Goal: Information Seeking & Learning: Learn about a topic

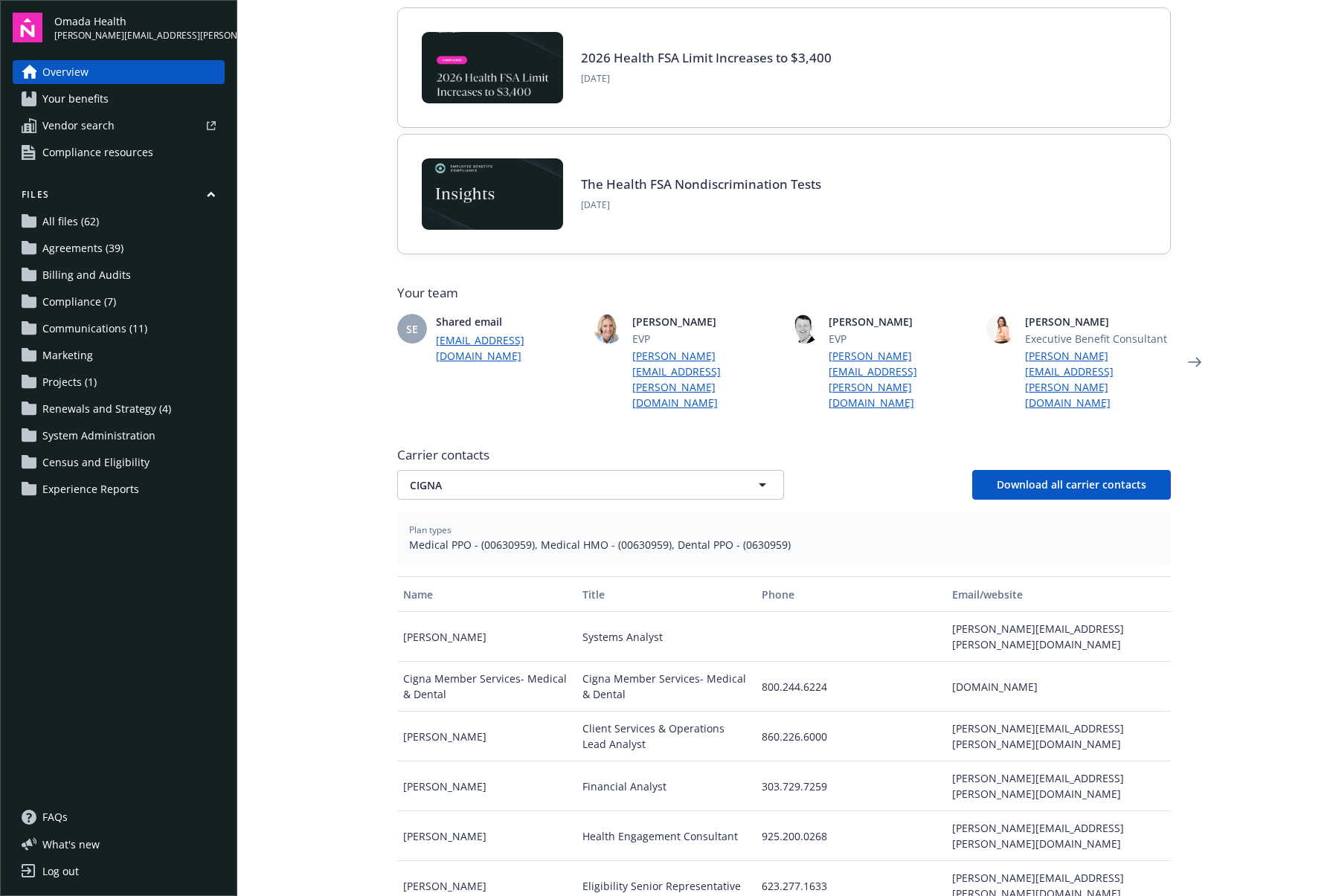
scroll to position [319, 0]
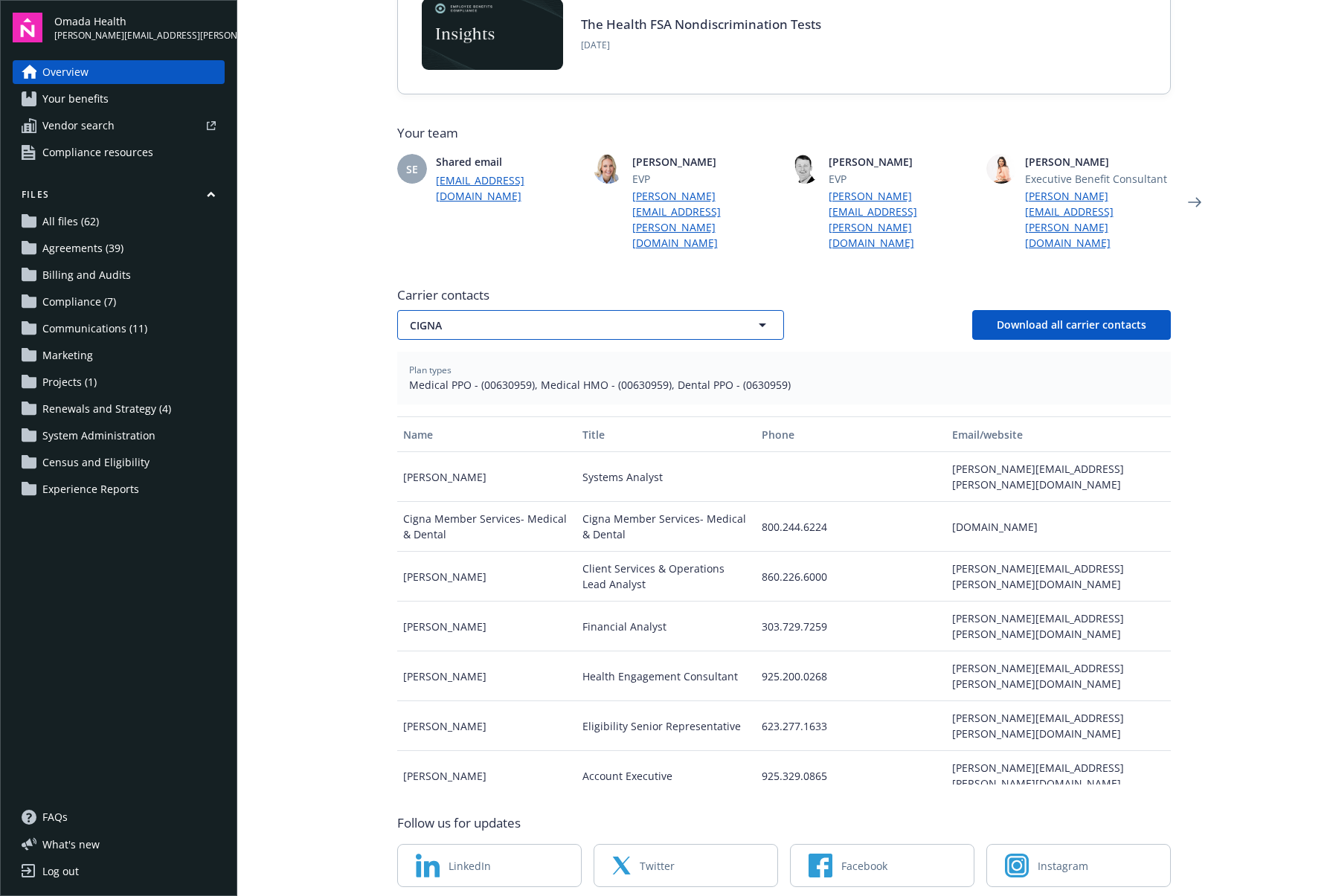
click at [489, 318] on button "CIGNA" at bounding box center [590, 326] width 387 height 30
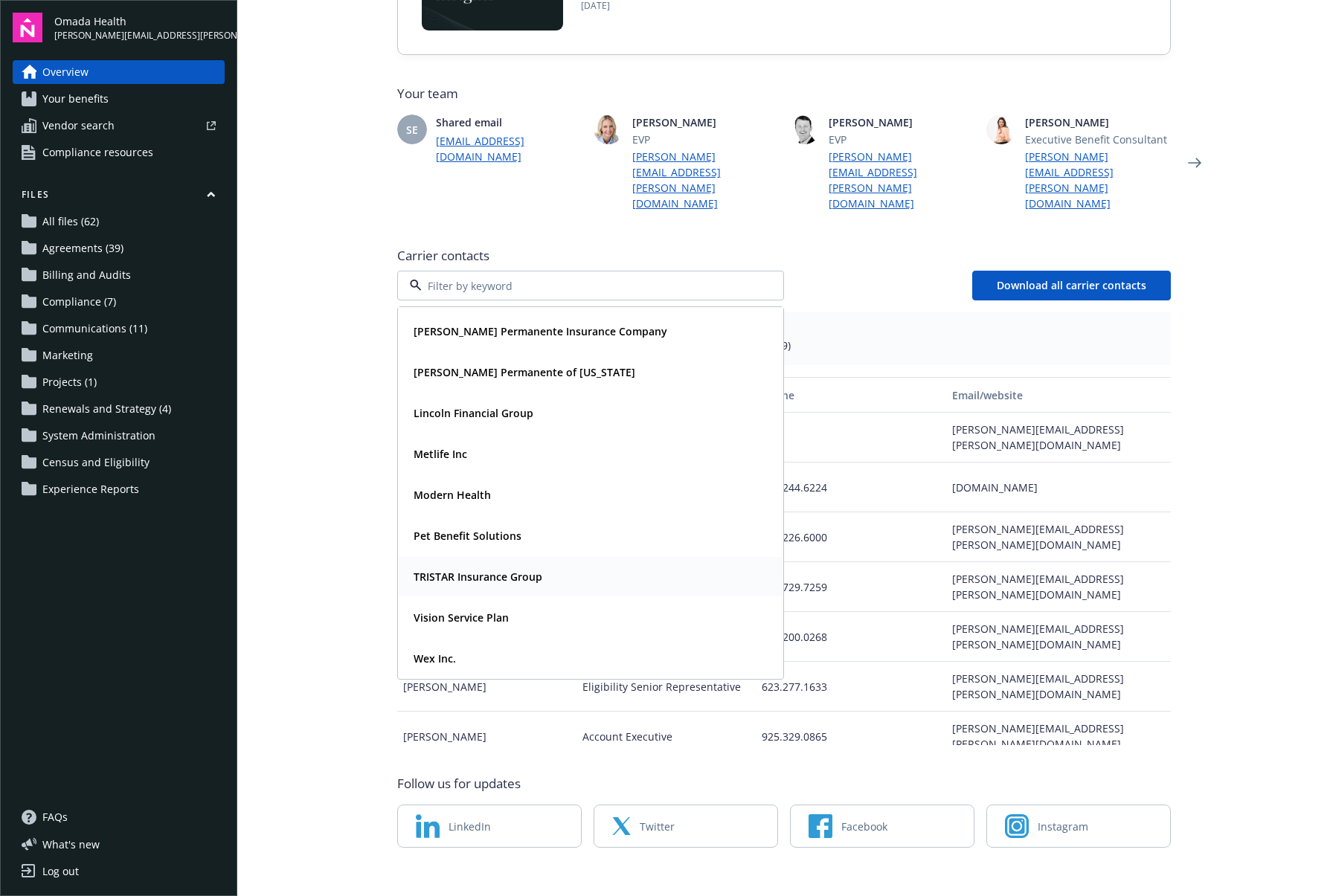
scroll to position [360, 0]
click at [450, 647] on div "Wex Inc." at bounding box center [433, 657] width 52 height 22
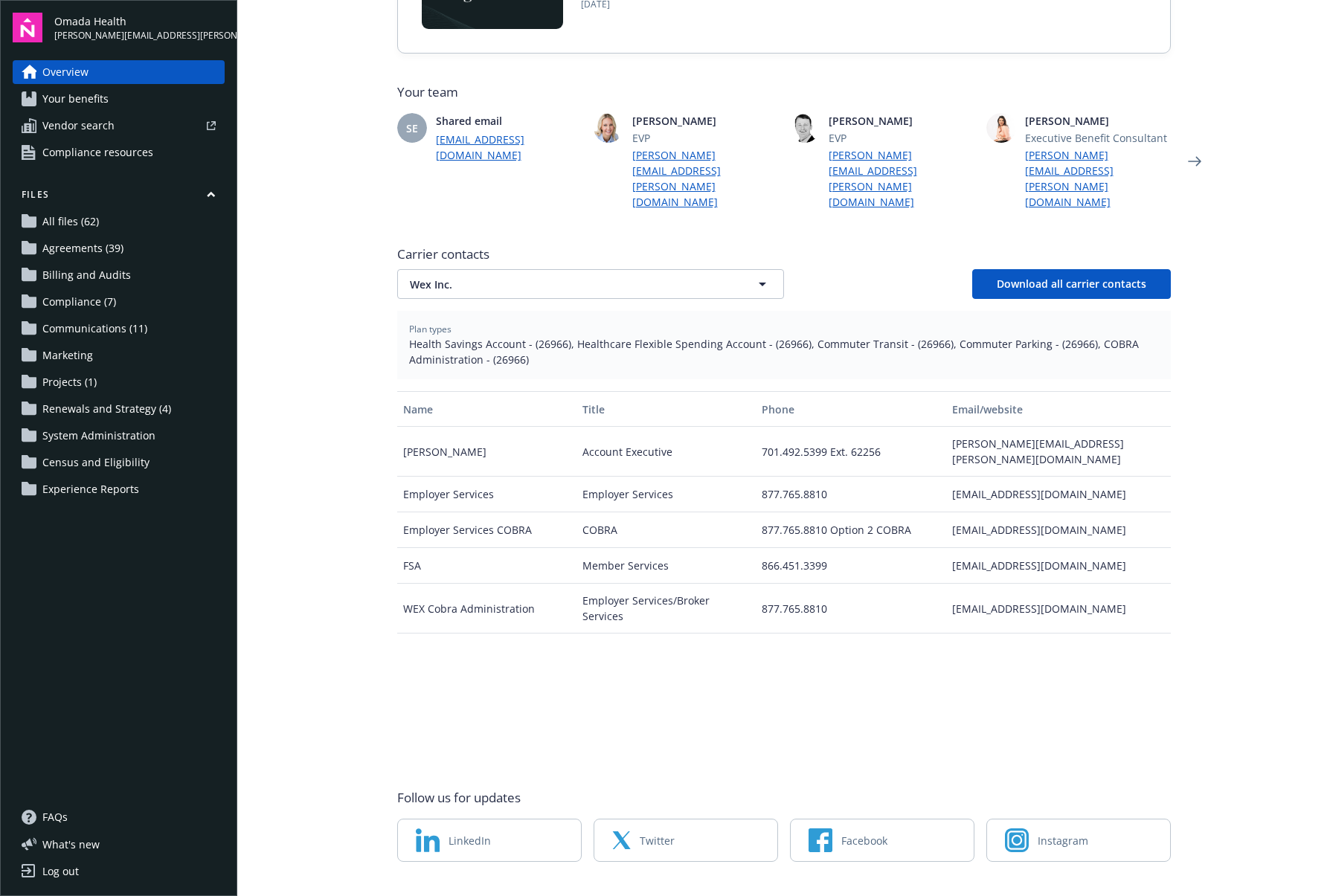
click at [293, 523] on main "Welcome to Navigator , Lisa Employee benefits portal Project plan Newfront news…" at bounding box center [783, 448] width 1093 height 896
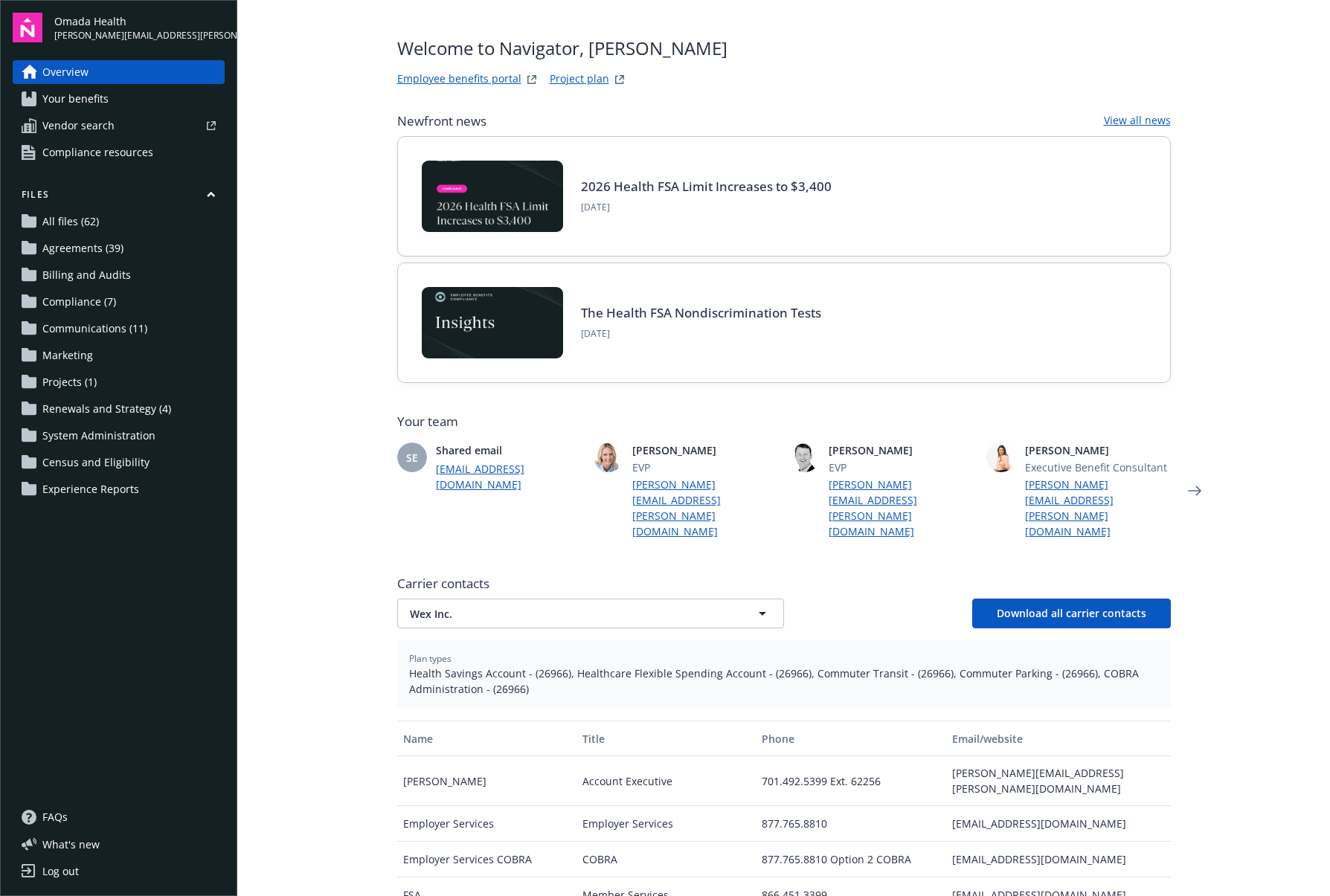
scroll to position [0, 0]
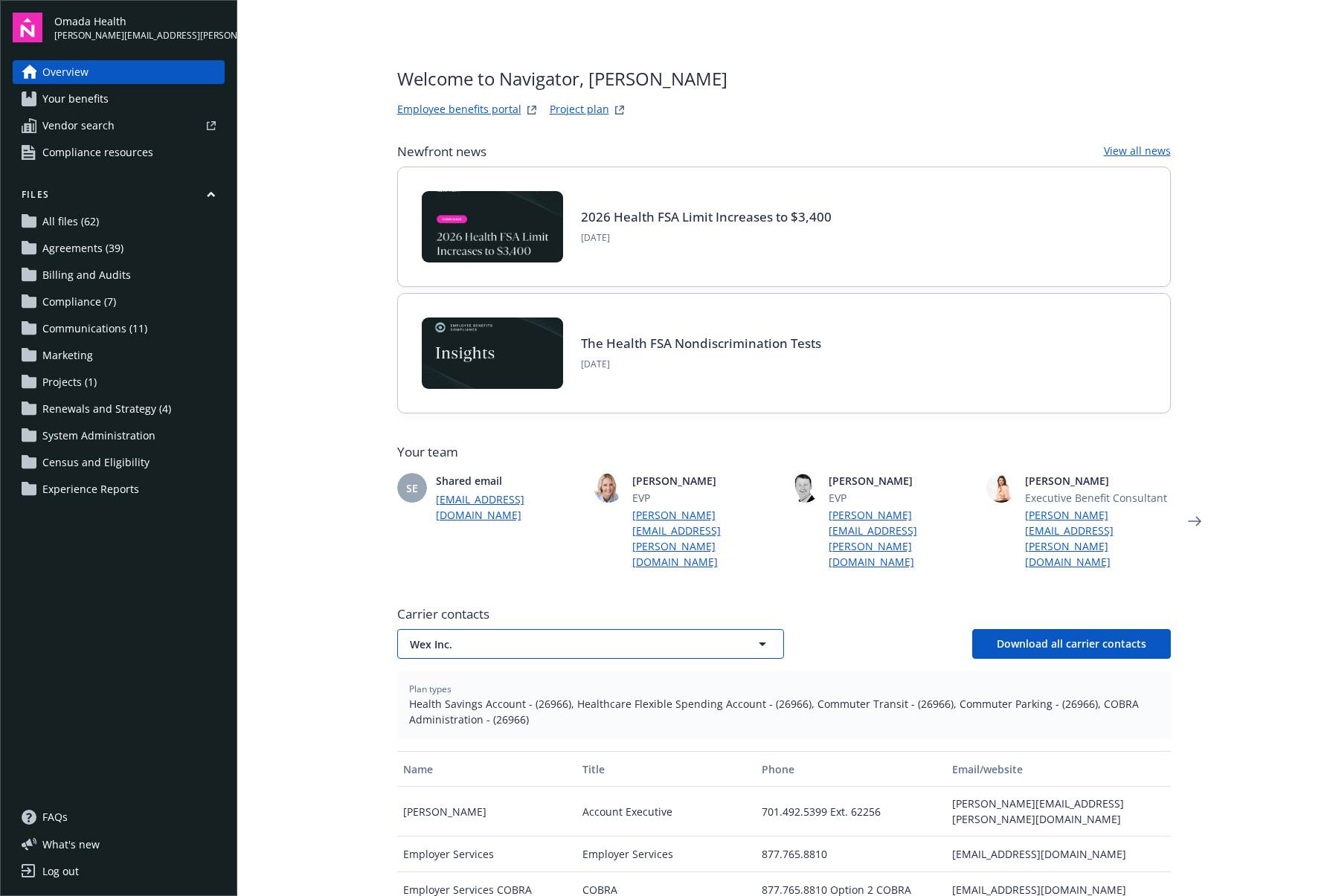
click at [510, 637] on span "Wex Inc." at bounding box center [565, 645] width 310 height 16
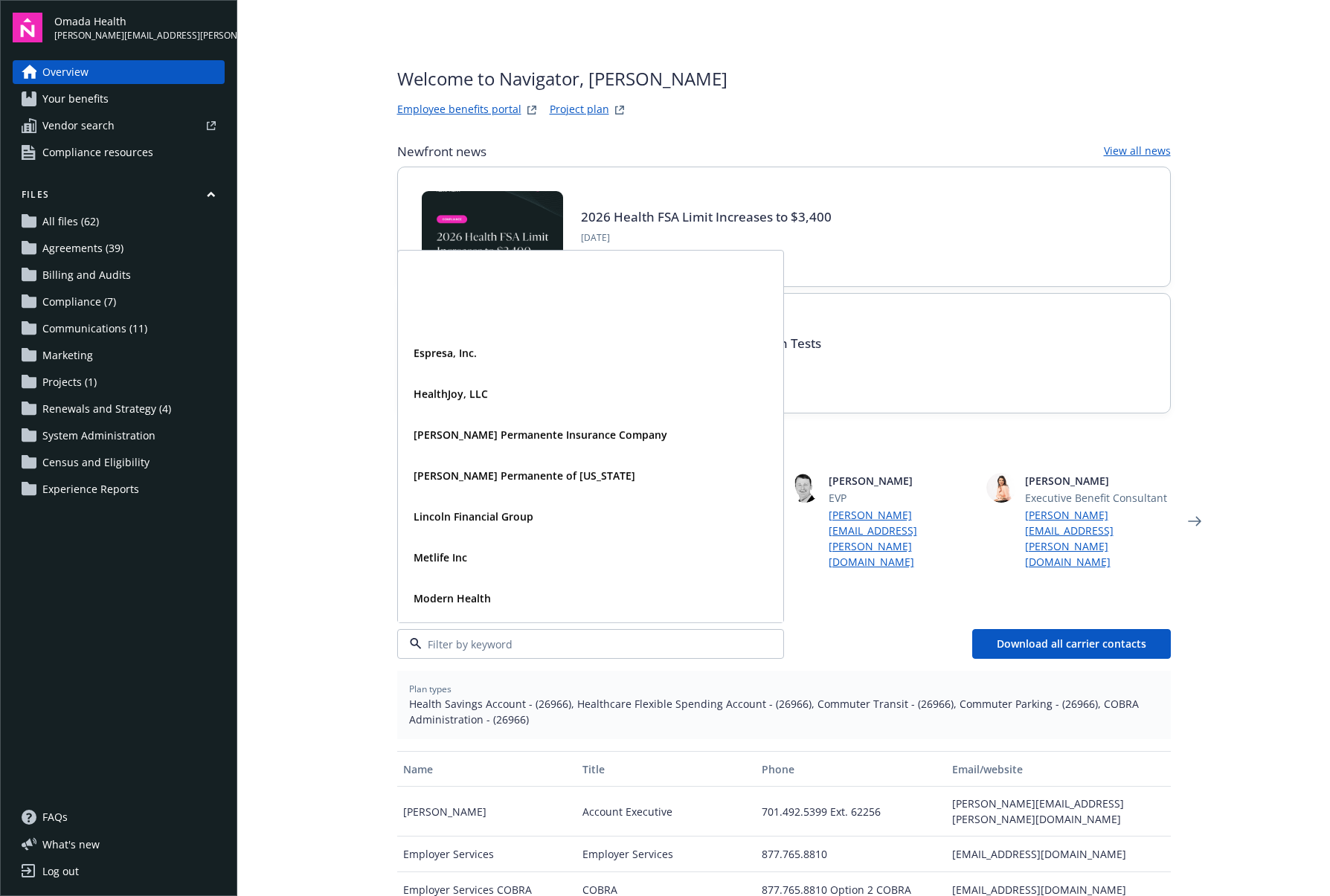
scroll to position [160, 0]
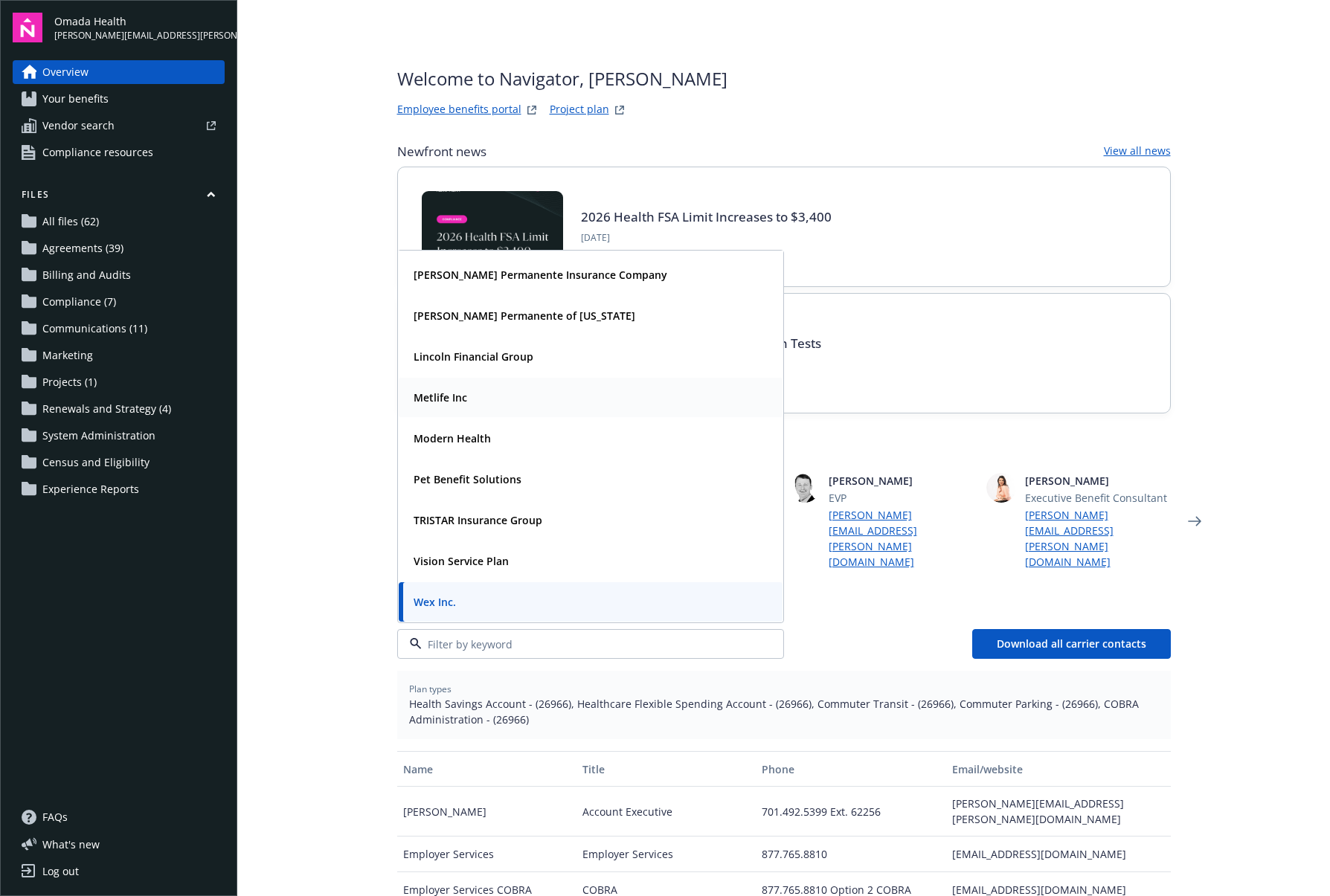
click at [513, 350] on strong "Lincoln Financial Group" at bounding box center [473, 357] width 120 height 14
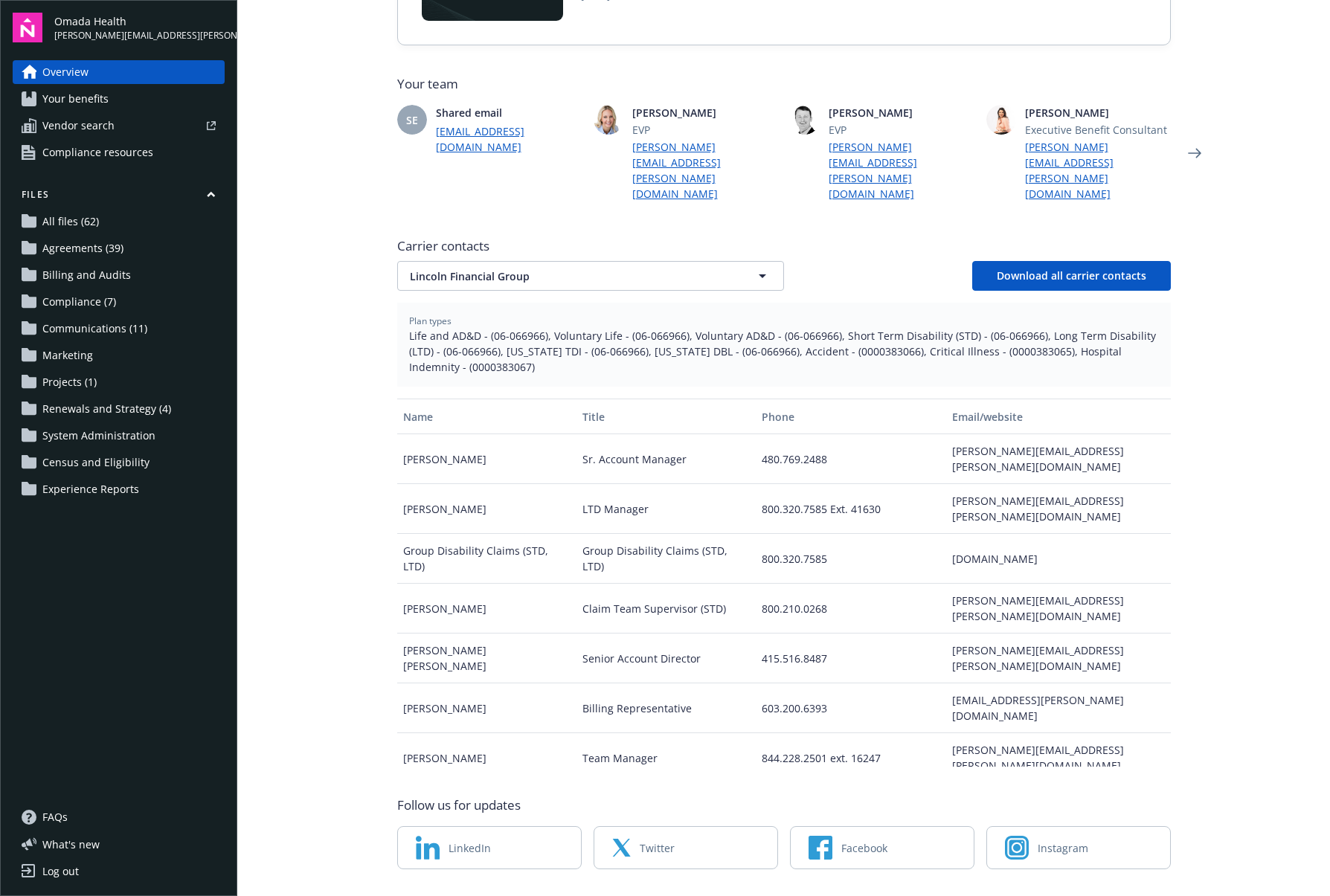
scroll to position [392, 0]
